Goal: Task Accomplishment & Management: Complete application form

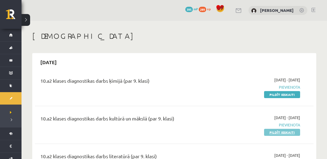
scroll to position [57, 0]
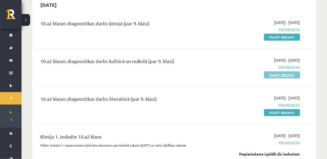
click at [288, 74] on link "Pildīt ieskaiti" at bounding box center [282, 74] width 36 height 7
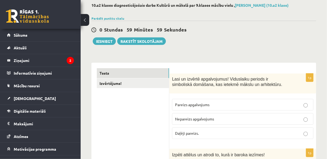
scroll to position [28, 0]
click at [86, 17] on button at bounding box center [85, 20] width 9 height 12
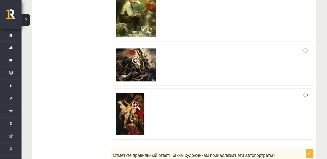
scroll to position [215, 0]
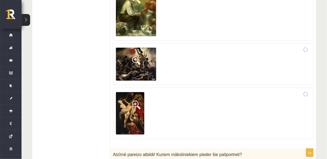
click at [136, 103] on span at bounding box center [136, 105] width 9 height 9
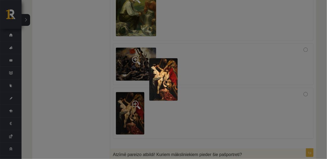
click at [135, 102] on div at bounding box center [163, 79] width 327 height 159
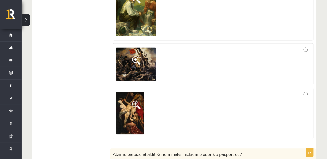
click at [140, 59] on span at bounding box center [136, 60] width 9 height 9
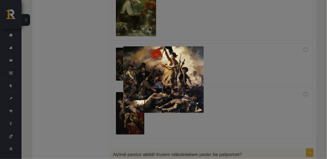
click at [105, 96] on div at bounding box center [163, 79] width 327 height 159
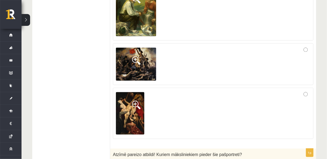
click at [135, 108] on span at bounding box center [136, 105] width 9 height 9
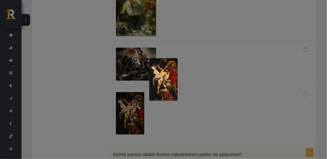
click at [133, 114] on div at bounding box center [163, 79] width 327 height 159
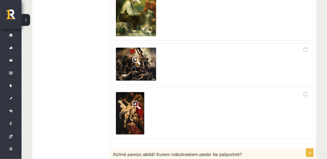
click at [311, 90] on label at bounding box center [213, 113] width 200 height 51
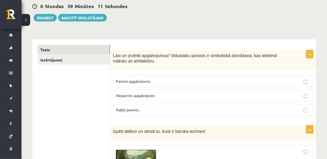
scroll to position [43, 0]
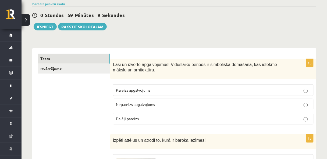
click at [141, 90] on span "Pareizs apgalvojums" at bounding box center [133, 89] width 34 height 5
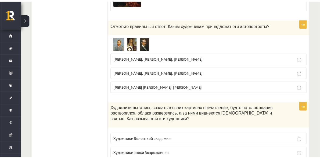
scroll to position [329, 0]
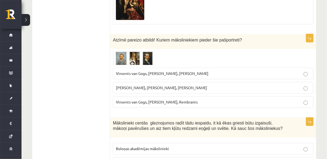
click at [141, 56] on img at bounding box center [133, 57] width 40 height 13
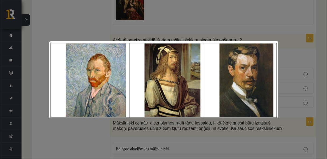
click at [219, 36] on div at bounding box center [163, 79] width 327 height 159
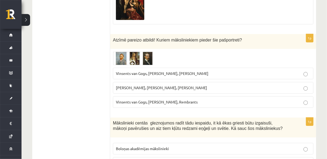
click at [191, 71] on span "Vinsents van Gogs, Albrehts Dīrers, Janis Rozentāls" at bounding box center [162, 73] width 92 height 5
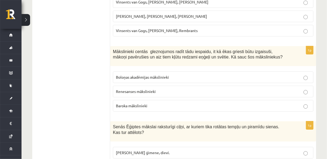
scroll to position [401, 0]
click at [230, 88] on p "Renesanses mākslinieki" at bounding box center [213, 91] width 195 height 6
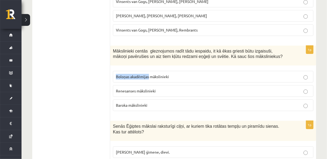
drag, startPoint x: 114, startPoint y: 74, endPoint x: 149, endPoint y: 76, distance: 35.0
click at [149, 76] on label "Boloņas akadēmijas mākslinieki" at bounding box center [213, 77] width 200 height 12
copy span "Boloņas akadēmijas"
click at [121, 106] on label "Baroka mākslinieki" at bounding box center [213, 105] width 200 height 12
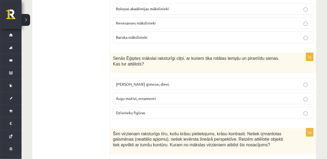
scroll to position [473, 0]
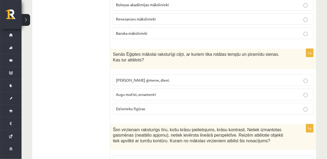
click at [161, 106] on p "Dzīvnieku figūras" at bounding box center [213, 109] width 195 height 6
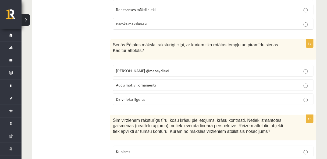
scroll to position [487, 0]
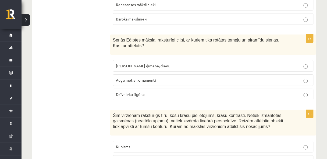
click at [159, 57] on fieldset "Faraoni, viņu ģimene, dievi. Augu motīvi, ornamenti Dzīvnieku figūras" at bounding box center [213, 79] width 200 height 44
click at [159, 63] on span "Faraoni, viņu ģimene, dievi." at bounding box center [143, 65] width 54 height 5
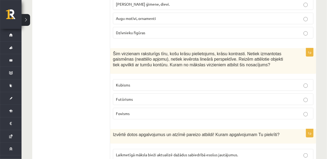
scroll to position [559, 0]
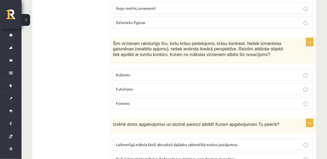
click at [185, 72] on p "Kubisms" at bounding box center [213, 75] width 195 height 6
click at [157, 100] on p "Fovisms" at bounding box center [213, 103] width 195 height 6
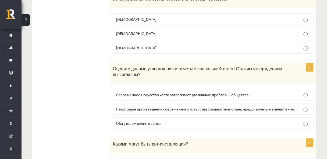
scroll to position [630, 0]
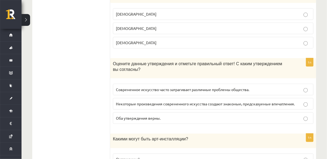
click at [186, 118] on label "Оба утверждения верны." at bounding box center [213, 118] width 200 height 12
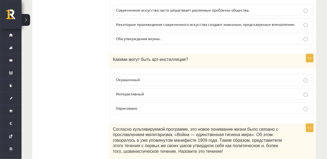
scroll to position [702, 0]
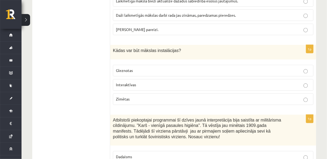
click at [117, 82] on span "Interaktīvas" at bounding box center [126, 84] width 20 height 5
click at [279, 70] on label "Gleznotas" at bounding box center [213, 71] width 200 height 12
click at [282, 82] on p "Interaktīvas" at bounding box center [213, 85] width 195 height 6
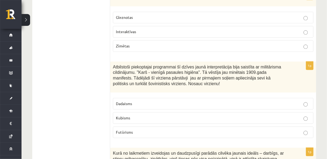
scroll to position [759, 0]
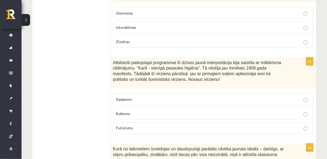
click at [123, 97] on span "Dadaisms" at bounding box center [124, 99] width 16 height 5
copy span "Dadaisms"
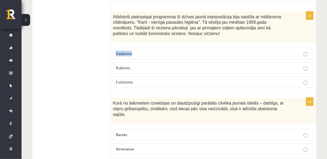
scroll to position [817, 0]
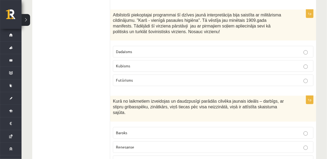
scroll to position [802, 0]
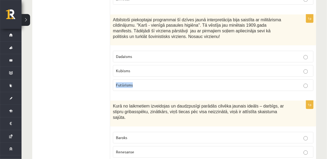
drag, startPoint x: 114, startPoint y: 80, endPoint x: 138, endPoint y: 79, distance: 23.9
click at [138, 79] on label "Futūrisms" at bounding box center [213, 85] width 200 height 12
copy span "Futūrisms"
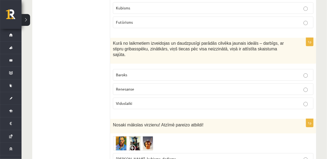
scroll to position [860, 0]
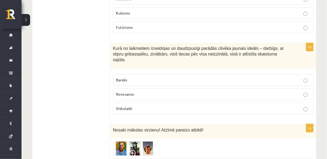
click at [302, 24] on p "Futūrisms" at bounding box center [213, 27] width 195 height 6
click at [181, 91] on p "Renesanse" at bounding box center [213, 94] width 195 height 6
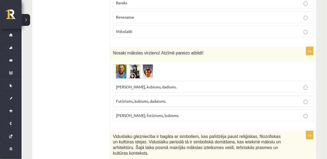
scroll to position [946, 0]
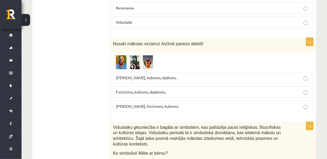
click at [139, 55] on img at bounding box center [133, 62] width 40 height 14
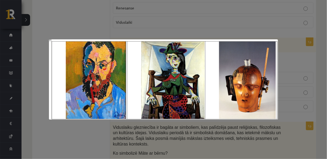
click at [130, 23] on div at bounding box center [163, 79] width 327 height 159
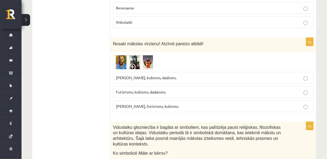
click at [142, 72] on label "Fovisms, kubisms, dadisms." at bounding box center [213, 78] width 200 height 12
click at [144, 55] on img at bounding box center [133, 62] width 40 height 14
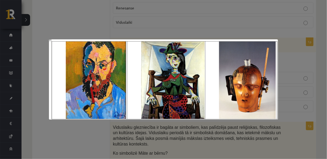
click at [152, 24] on div at bounding box center [163, 79] width 327 height 159
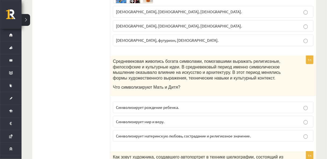
scroll to position [1046, 0]
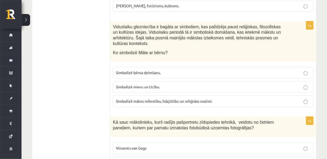
click at [207, 98] on span "Simbolizē mātes mīlestību, līdzjūtību un reliģisko nozīmi." at bounding box center [164, 100] width 96 height 5
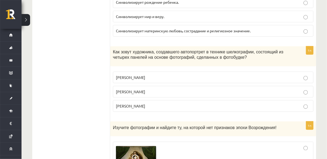
scroll to position [1146, 0]
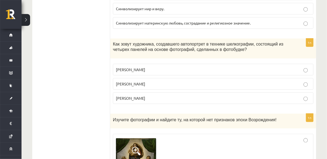
click at [159, 81] on p "Энди Уорхол" at bounding box center [213, 84] width 195 height 6
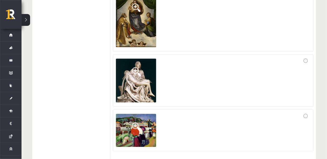
scroll to position [1290, 0]
click at [149, 117] on img at bounding box center [136, 129] width 40 height 33
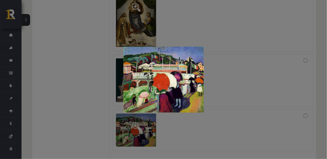
click at [214, 124] on div at bounding box center [163, 79] width 327 height 159
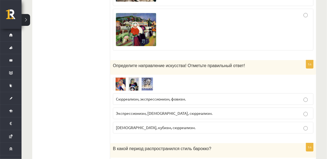
scroll to position [1390, 0]
click at [119, 77] on img at bounding box center [133, 83] width 40 height 13
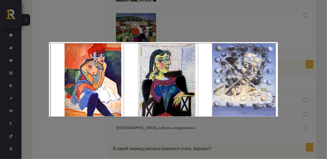
click at [168, 27] on div at bounding box center [163, 79] width 327 height 159
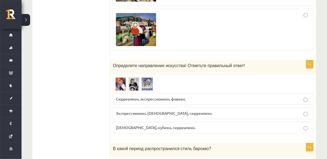
click at [144, 121] on label "Фовизм, кубизм, сюрреализм." at bounding box center [213, 127] width 200 height 12
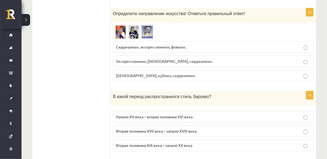
scroll to position [1476, 0]
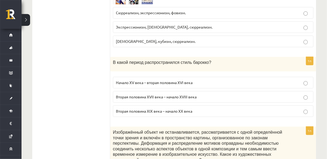
click at [156, 80] on font "Начало XV века – вторая половина XVI века" at bounding box center [154, 82] width 77 height 5
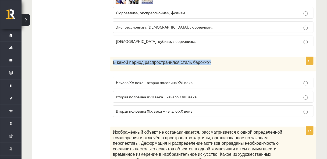
drag, startPoint x: 112, startPoint y: 52, endPoint x: 229, endPoint y: 55, distance: 116.9
click at [229, 57] on div "В какой период распространился стиль барокко?" at bounding box center [213, 64] width 206 height 15
copy font "В какой период распространился стиль барокко?"
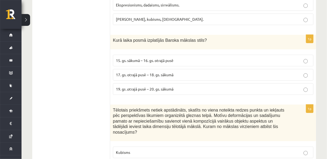
click at [188, 69] on label "17. gs. otrajā pusē – 18. gs. sākumā" at bounding box center [213, 75] width 200 height 12
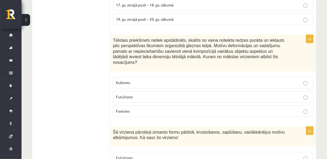
scroll to position [1548, 0]
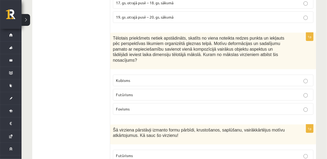
click at [142, 92] on p "Futūrisms" at bounding box center [213, 95] width 195 height 6
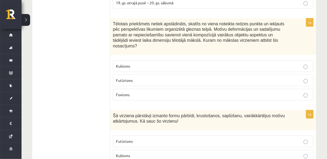
scroll to position [1562, 0]
click at [276, 60] on label "Kubisms" at bounding box center [213, 66] width 200 height 12
drag, startPoint x: 118, startPoint y: 53, endPoint x: 150, endPoint y: 54, distance: 32.3
click at [150, 54] on div "1p Tēlotais priekšmets netiek apstādināts, skatīts no viena noteikta redzes pun…" at bounding box center [213, 61] width 206 height 86
copy span "Futūrisms"
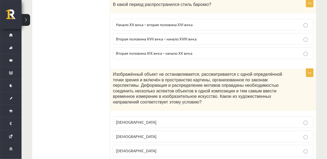
scroll to position [1533, 0]
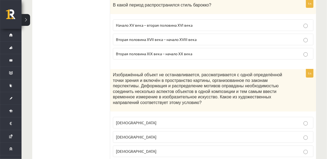
click at [272, 134] on p "Футуризм" at bounding box center [213, 137] width 195 height 6
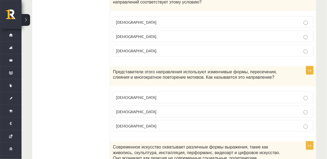
scroll to position [1634, 0]
click at [236, 94] on p "Футуризм" at bounding box center [213, 97] width 195 height 6
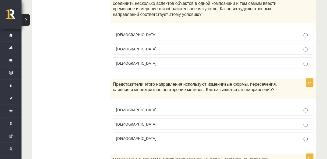
scroll to position [1591, 0]
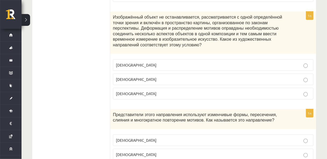
click at [239, 62] on p "Кубизм" at bounding box center [213, 65] width 195 height 6
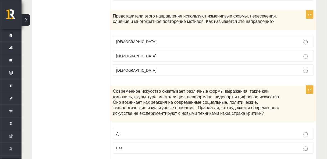
scroll to position [1705, 0]
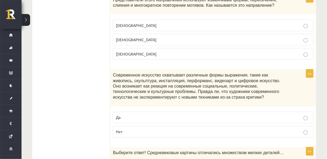
click at [163, 126] on label "Нет" at bounding box center [213, 132] width 200 height 12
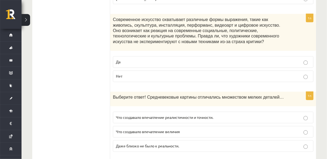
scroll to position [1763, 0]
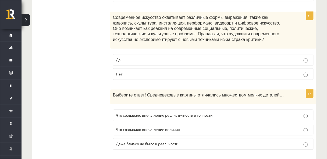
click at [198, 124] on label "Что создавало впечатление величия" at bounding box center [213, 130] width 200 height 12
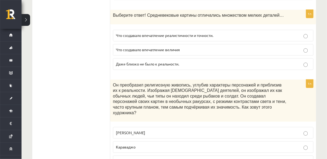
scroll to position [1849, 0]
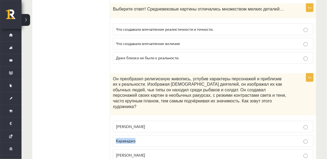
drag, startPoint x: 114, startPoint y: 122, endPoint x: 150, endPoint y: 119, distance: 36.4
click at [150, 135] on label "Караваджо" at bounding box center [213, 141] width 200 height 12
copy font "Караваджо"
drag, startPoint x: 116, startPoint y: 136, endPoint x: 152, endPoint y: 138, distance: 35.8
click at [152, 152] on p "Рембрандт" at bounding box center [213, 155] width 195 height 6
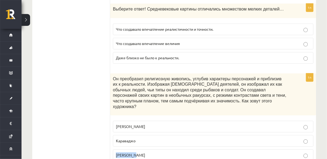
copy font "Рембрандт"
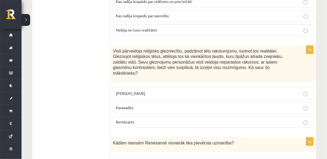
click at [149, 105] on p "Karavadžo" at bounding box center [213, 108] width 195 height 6
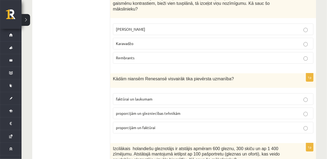
scroll to position [1920, 0]
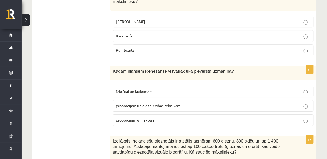
click at [196, 103] on p "proporcijām un glezniecības tehnikām" at bounding box center [213, 106] width 195 height 6
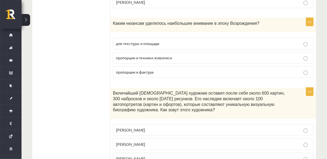
scroll to position [2006, 0]
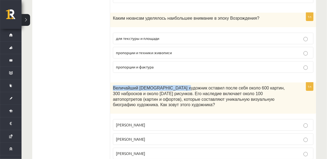
drag, startPoint x: 113, startPoint y: 68, endPoint x: 178, endPoint y: 69, distance: 65.0
click at [178, 85] on font "Величайший голландский художник оставил после себя около 600 картин, 300 наброс…" at bounding box center [199, 95] width 172 height 21
copy font "Величайший голландский художник"
click at [195, 150] on p "Рембрандт" at bounding box center [213, 153] width 195 height 6
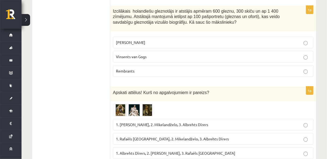
scroll to position [2064, 0]
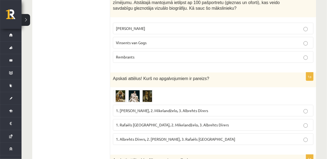
click at [117, 90] on img at bounding box center [133, 96] width 40 height 12
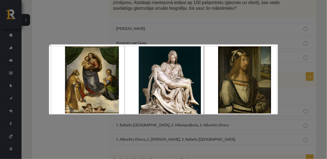
click at [88, 30] on div at bounding box center [163, 79] width 327 height 159
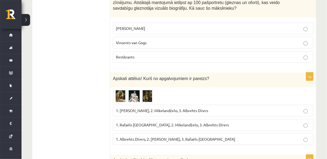
click at [122, 90] on img at bounding box center [133, 96] width 40 height 12
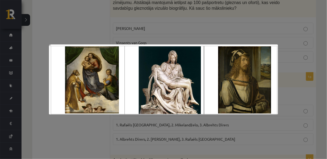
click at [124, 32] on div at bounding box center [163, 79] width 327 height 159
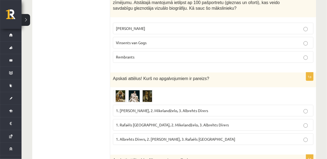
click at [215, 122] on span "1. Rafaēls Sancio da Urbīno, 2. Mikelandželo, 3. Albrehts Dīrers" at bounding box center [172, 124] width 113 height 5
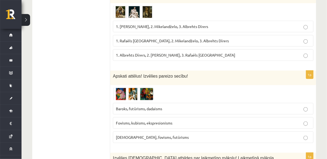
scroll to position [2150, 0]
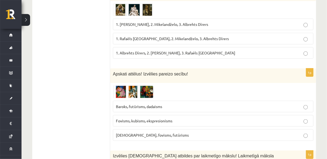
click at [126, 85] on img at bounding box center [133, 91] width 40 height 12
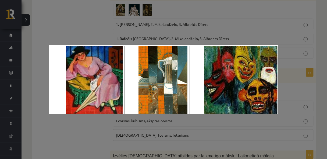
click at [201, 27] on div at bounding box center [163, 79] width 327 height 159
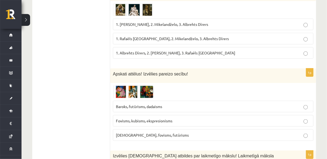
click at [170, 118] on span "Fovisms, kubisms, ekspresionisms" at bounding box center [144, 120] width 56 height 5
click at [145, 98] on fieldset "Baroks, futūrisms, dadaisms Fovisms, kubisms, ekspresionisms Kubisms, fovisms, …" at bounding box center [213, 120] width 200 height 44
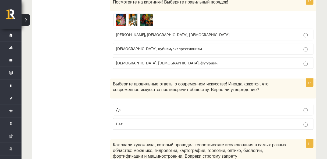
scroll to position [2264, 0]
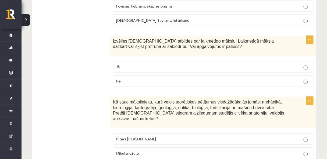
click at [199, 61] on label "Jā" at bounding box center [213, 67] width 200 height 12
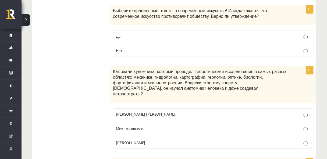
scroll to position [2350, 0]
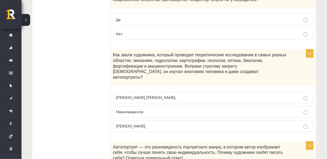
click at [168, 123] on p "Леонардо да Винчи." at bounding box center [213, 126] width 195 height 6
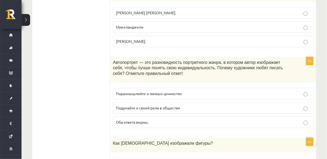
scroll to position [2436, 0]
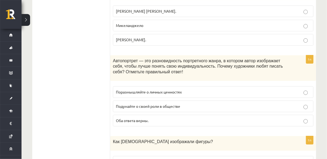
click at [163, 114] on label "Оба ответа верны." at bounding box center [213, 120] width 200 height 12
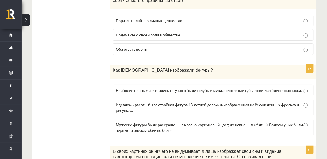
scroll to position [2508, 0]
click at [164, 121] on font "Мужские фигуры были раскрашены в красно-коричневый цвет, женские — в жёлтый. Во…" at bounding box center [209, 126] width 187 height 10
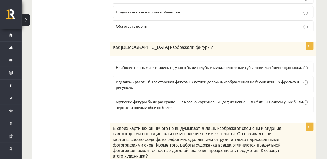
scroll to position [2530, 0]
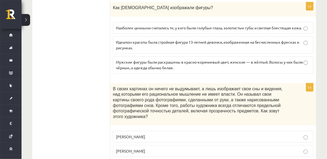
scroll to position [2573, 0]
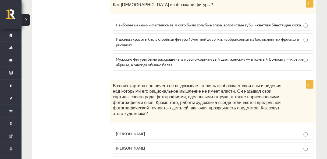
click at [173, 128] on label "Пабло Пикассо" at bounding box center [213, 134] width 200 height 12
click at [173, 125] on fieldset "Пабло Пикассо Сальвадор Дали Анри Матисс" at bounding box center [213, 147] width 200 height 44
click at [174, 142] on label "Сальвадор Дали" at bounding box center [213, 148] width 200 height 12
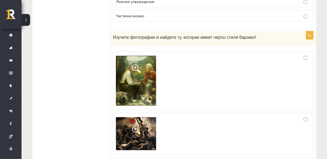
scroll to position [0, 0]
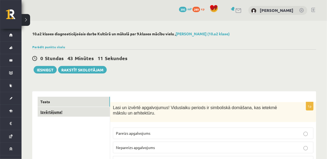
click at [53, 113] on link "Izvērtējums!" at bounding box center [74, 112] width 72 height 10
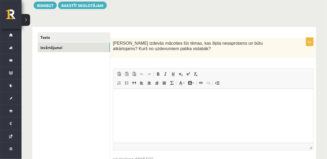
scroll to position [59, 0]
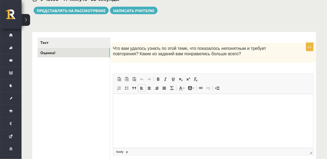
click at [182, 107] on html at bounding box center [213, 102] width 200 height 16
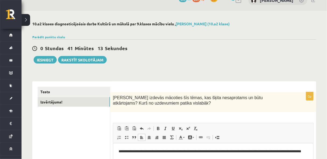
scroll to position [2, 0]
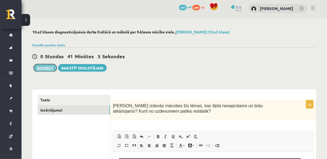
click at [48, 70] on button "Iesniegt" at bounding box center [45, 68] width 23 height 8
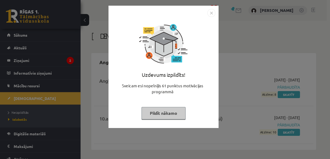
click at [169, 115] on button "Pildīt nākamo" at bounding box center [164, 113] width 44 height 12
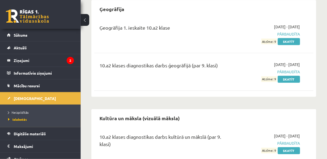
scroll to position [393, 0]
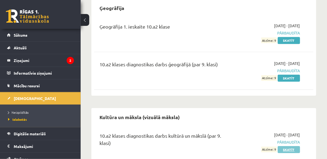
click at [281, 146] on link "Skatīt" at bounding box center [289, 149] width 22 height 7
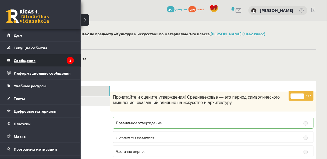
click at [18, 60] on font "Сообщения" at bounding box center [25, 60] width 22 height 5
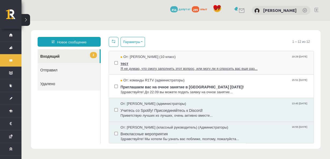
click at [190, 58] on div "От: Павел Остапкович (10 класс) 19:29 16/09/2025" at bounding box center [215, 56] width 188 height 5
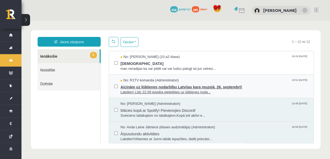
click at [162, 79] on span "No: R1TV komanda (Administratori)" at bounding box center [150, 80] width 58 height 5
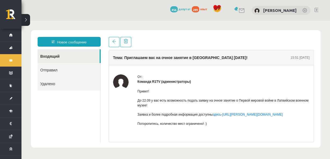
click at [167, 122] on font "Поторопитесь, количество мест ограничено! :)" at bounding box center [172, 123] width 69 height 4
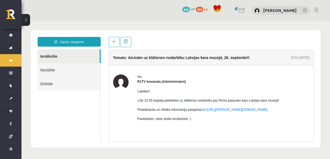
drag, startPoint x: 187, startPoint y: 37, endPoint x: 182, endPoint y: 37, distance: 5.1
click at [187, 37] on div at bounding box center [211, 42] width 205 height 10
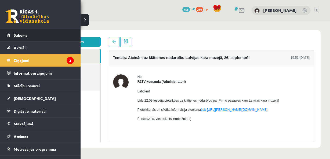
click at [22, 37] on span "Sākums" at bounding box center [21, 35] width 14 height 5
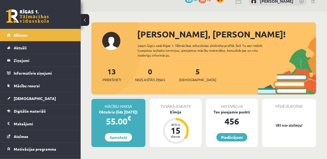
scroll to position [14, 0]
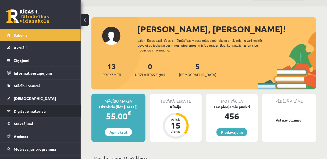
click at [33, 110] on span "Digitālie materiāli" at bounding box center [30, 110] width 32 height 5
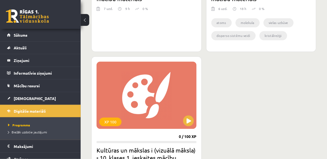
scroll to position [301, 0]
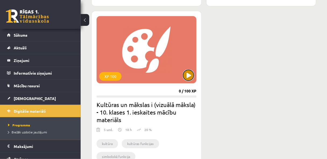
click at [191, 73] on button at bounding box center [188, 75] width 11 height 11
